Goal: Task Accomplishment & Management: Use online tool/utility

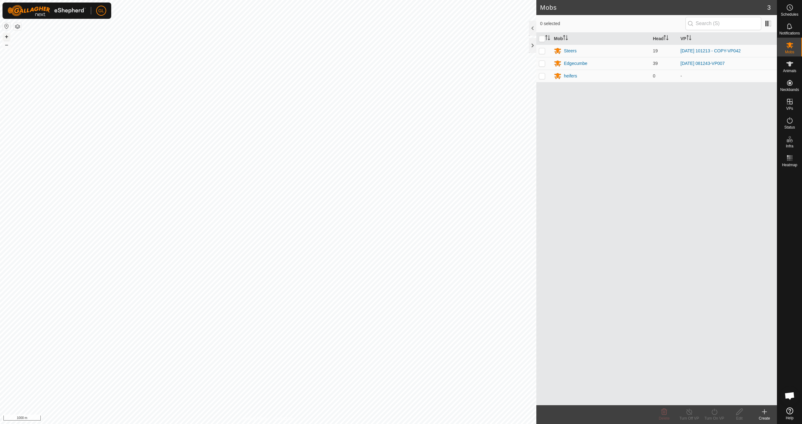
click at [6, 35] on button "+" at bounding box center [7, 37] width 8 height 8
click at [8, 36] on button "+" at bounding box center [7, 37] width 8 height 8
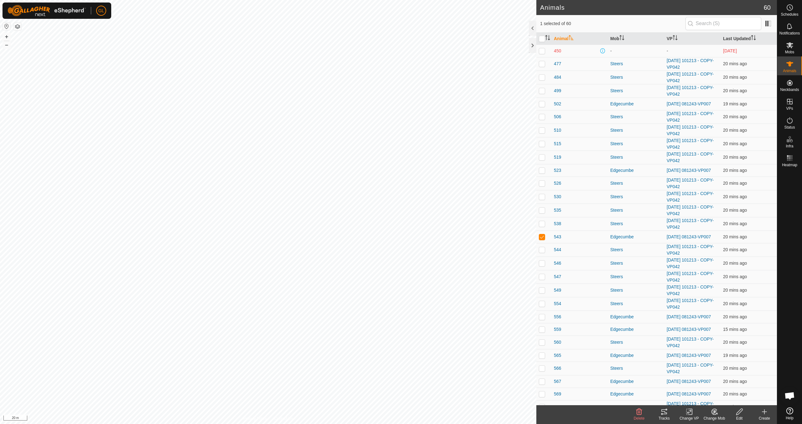
click at [663, 413] on icon at bounding box center [665, 411] width 6 height 5
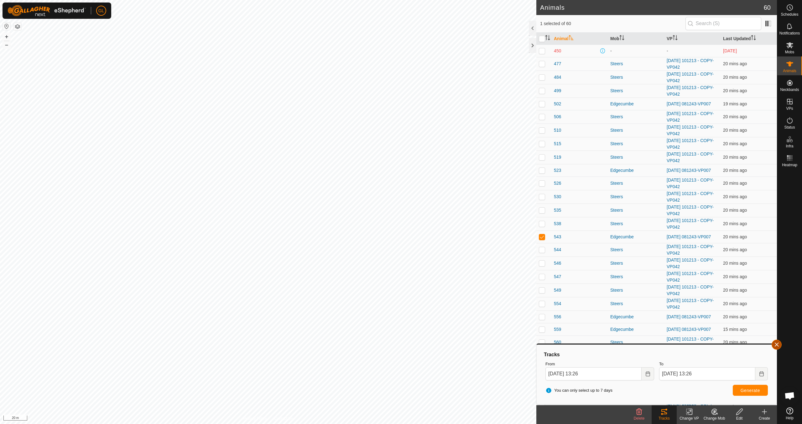
click at [779, 344] on button "button" at bounding box center [777, 344] width 10 height 10
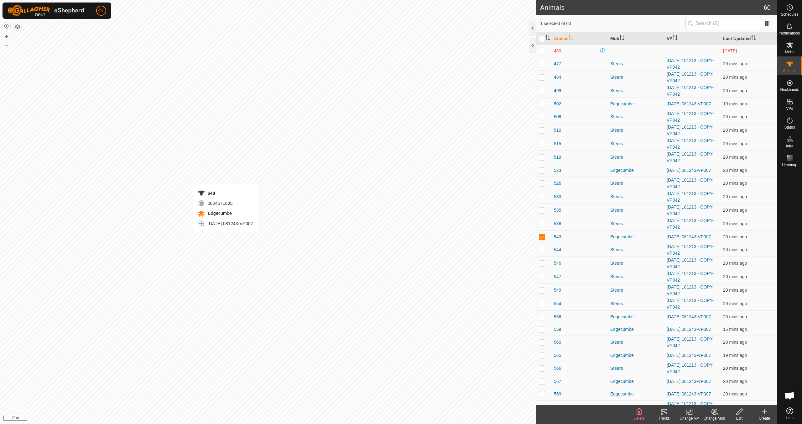
checkbox input "false"
checkbox input "true"
click at [666, 412] on icon at bounding box center [665, 412] width 8 height 8
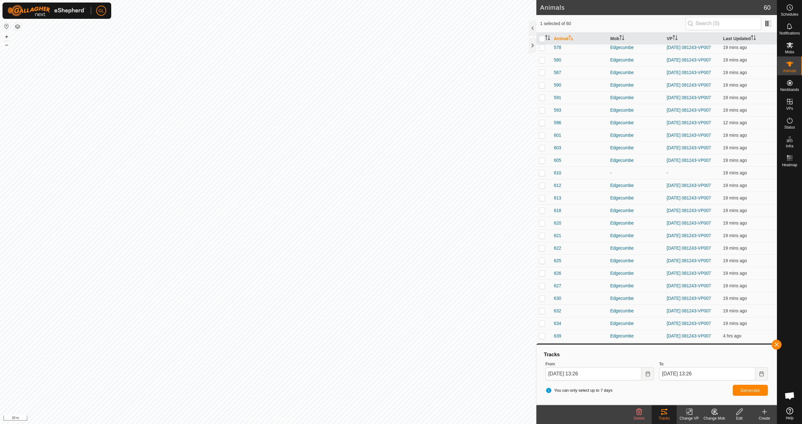
scroll to position [446, 0]
click at [777, 344] on button "button" at bounding box center [777, 344] width 10 height 10
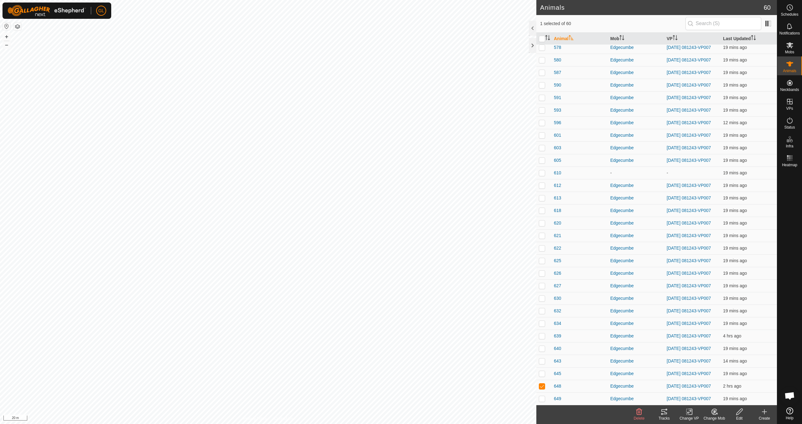
drag, startPoint x: 781, startPoint y: 352, endPoint x: 782, endPoint y: 255, distance: 96.6
click at [783, 257] on div at bounding box center [790, 286] width 25 height 235
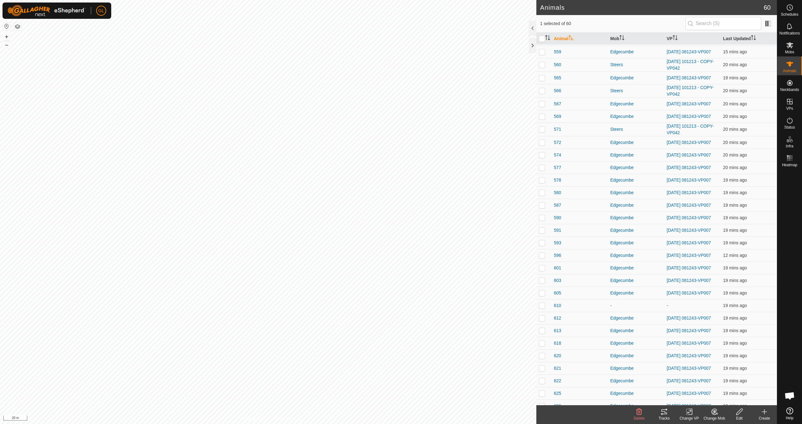
scroll to position [0, 0]
